Goal: Task Accomplishment & Management: Manage account settings

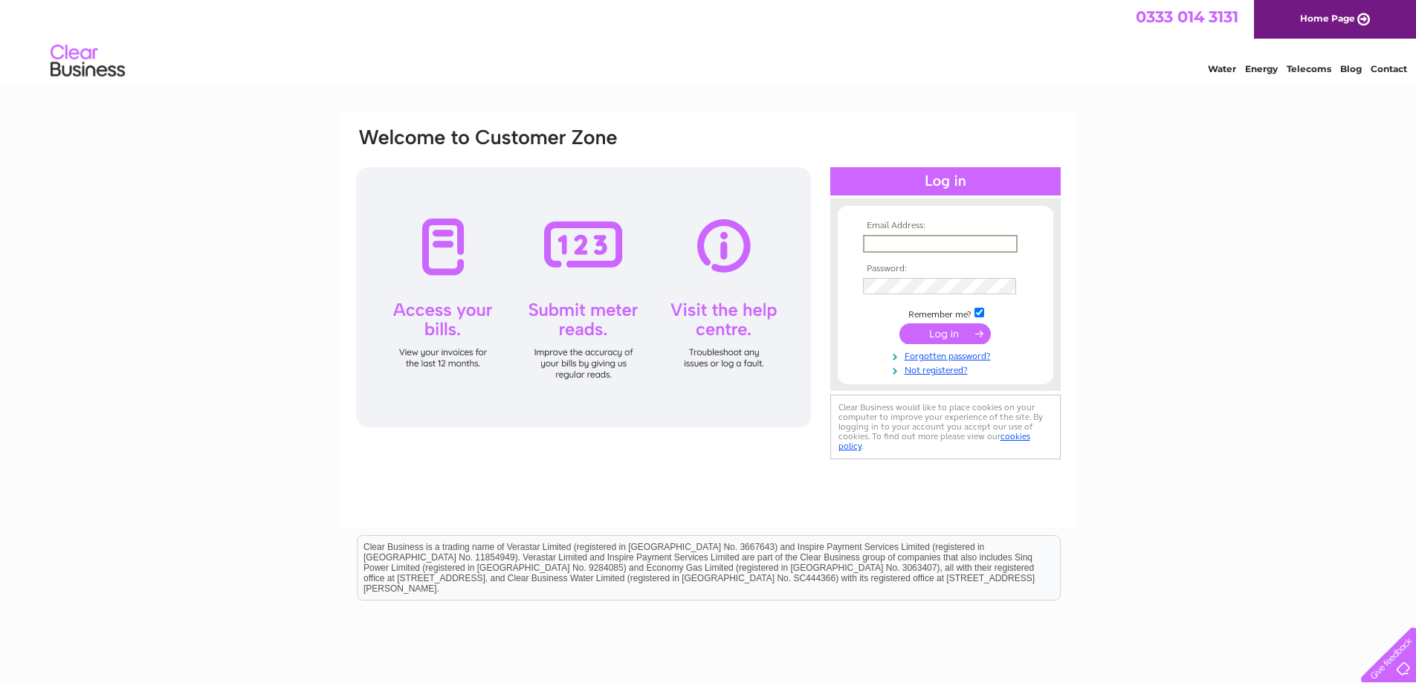
click at [946, 240] on input "text" at bounding box center [940, 244] width 155 height 18
type input "purchaseledger@pbic.org.uk"
click at [893, 276] on td at bounding box center [945, 285] width 172 height 24
click at [922, 333] on input "submit" at bounding box center [944, 333] width 91 height 21
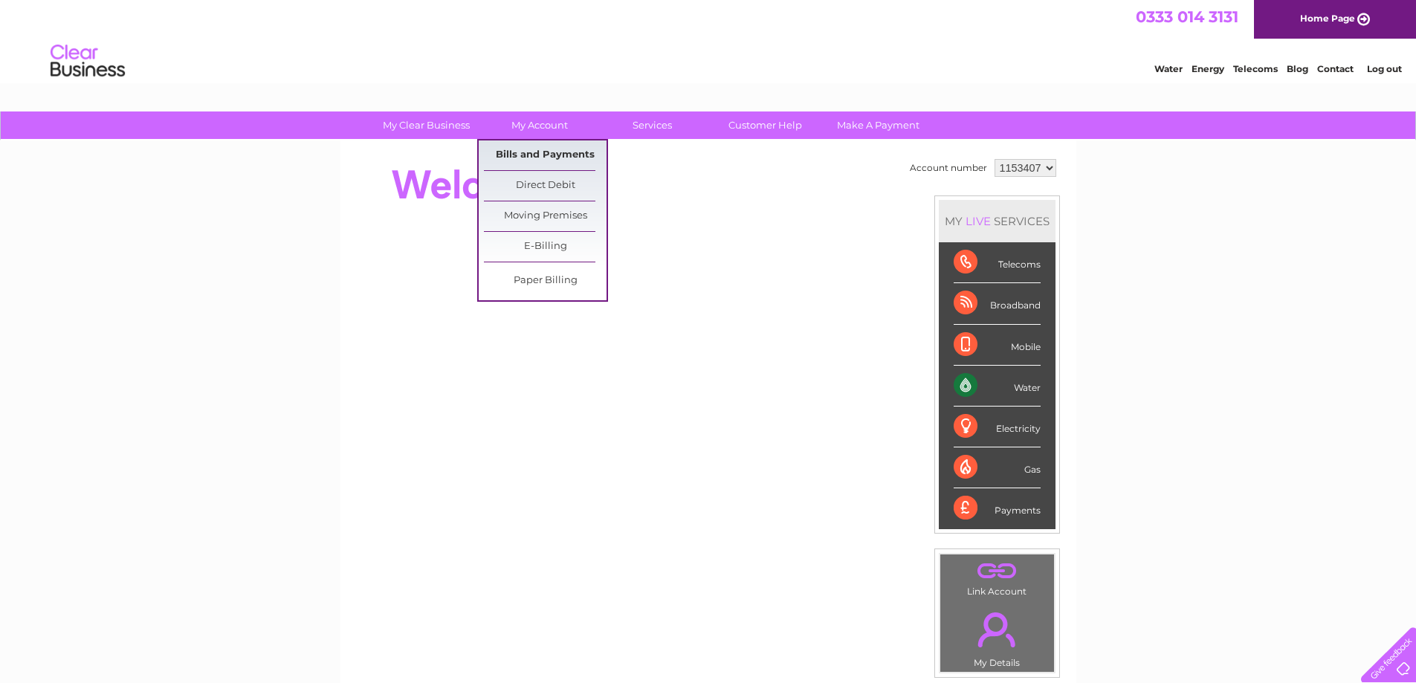
click at [539, 152] on link "Bills and Payments" at bounding box center [545, 155] width 123 height 30
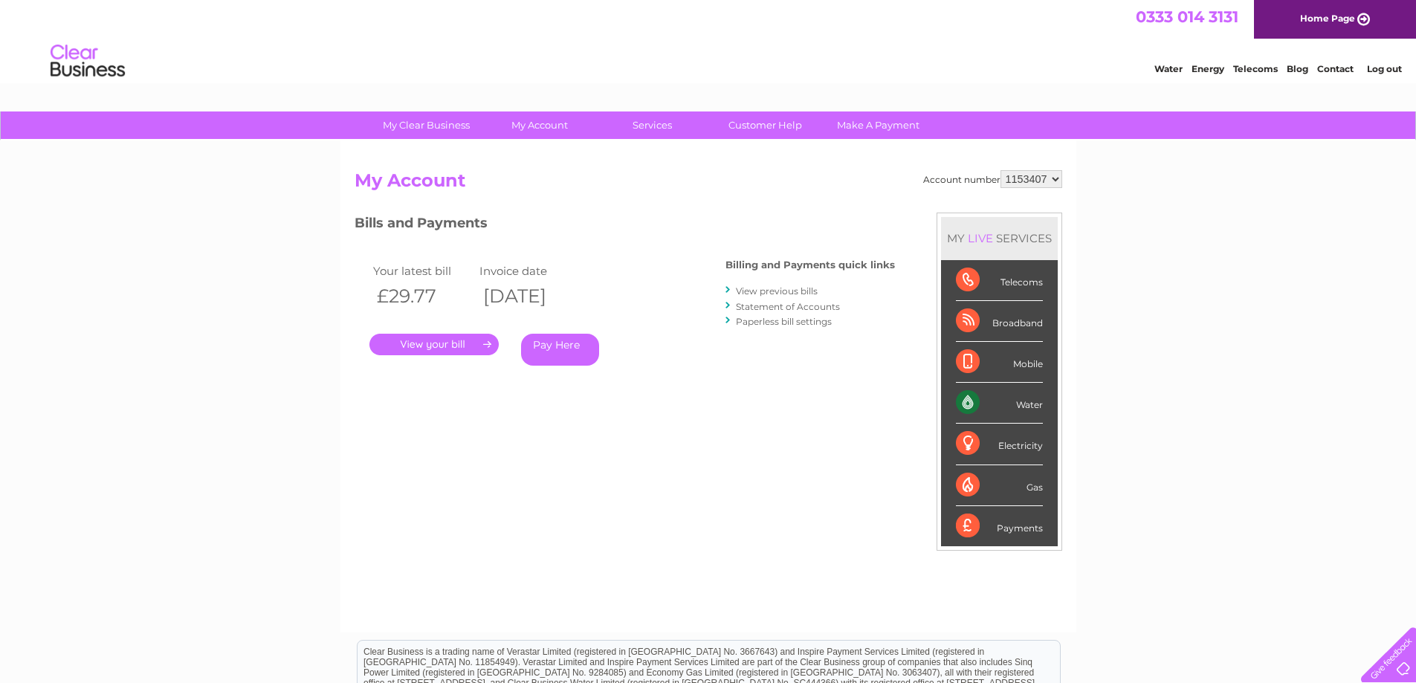
click at [479, 337] on link "." at bounding box center [433, 345] width 129 height 22
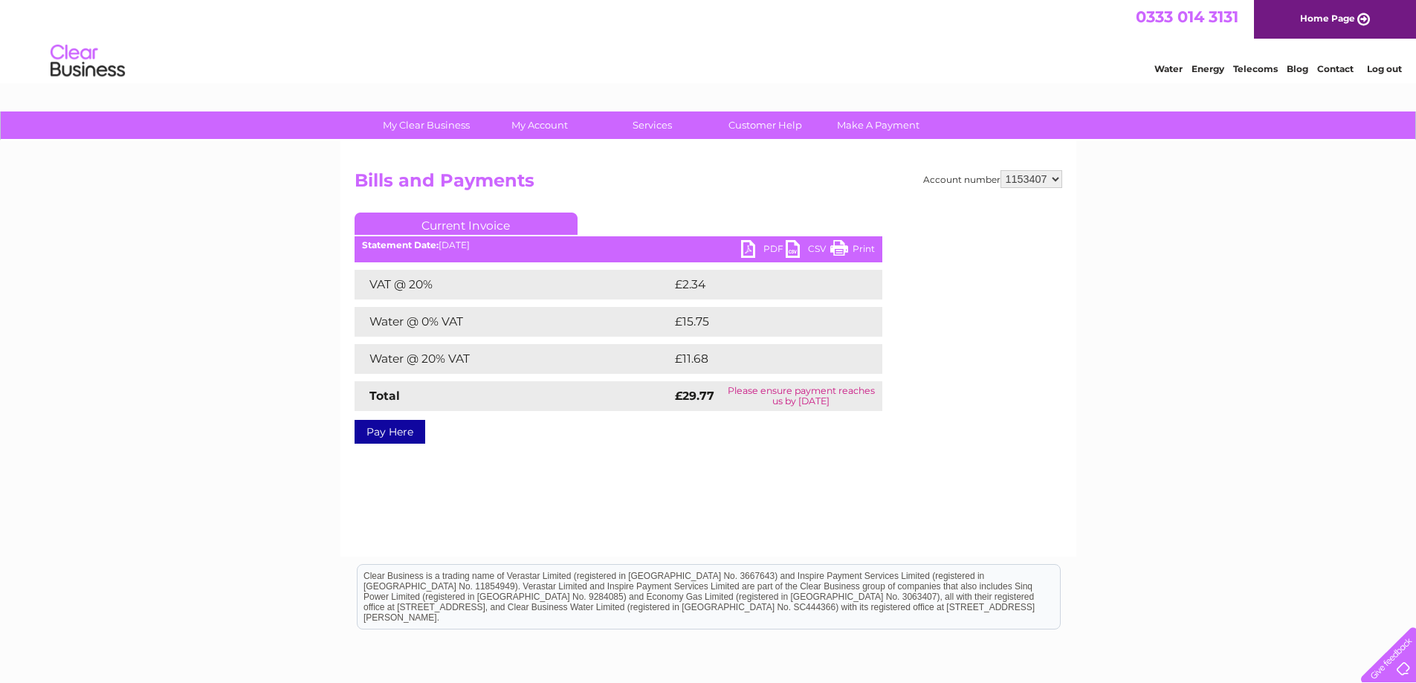
click at [769, 245] on link "PDF" at bounding box center [763, 251] width 45 height 22
